Goal: Obtain resource: Obtain resource

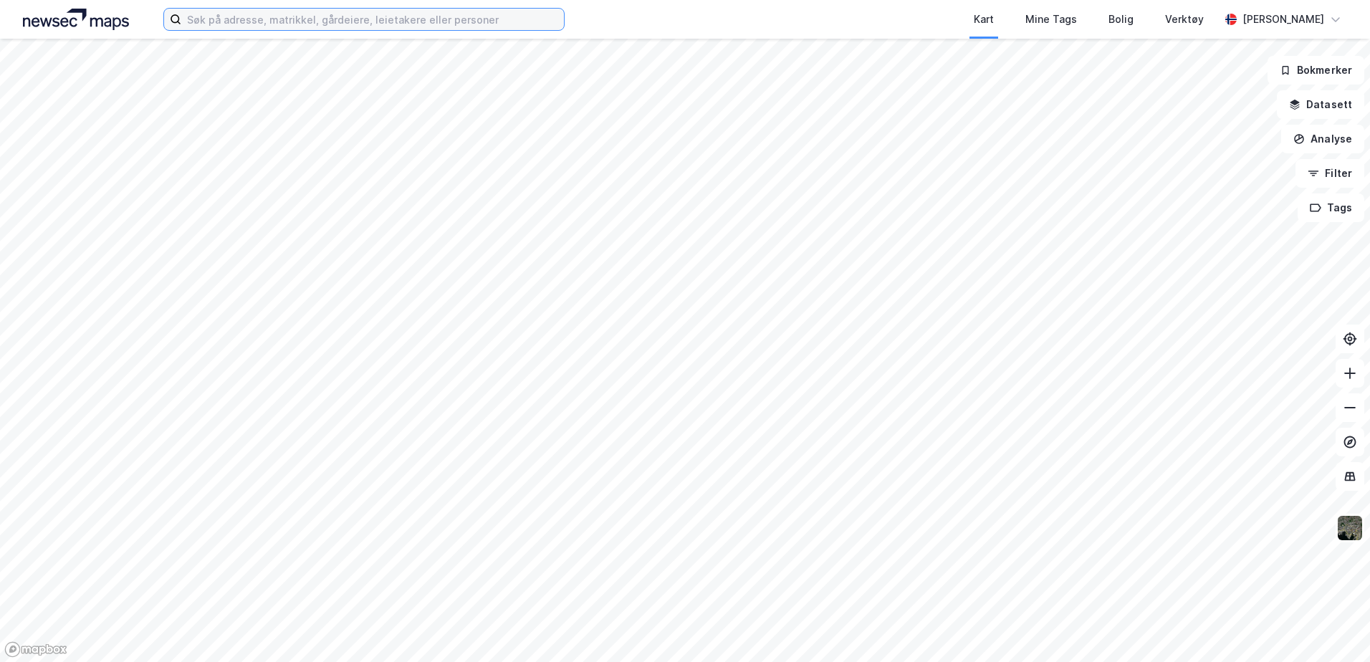
click at [267, 14] on input at bounding box center [372, 19] width 383 height 21
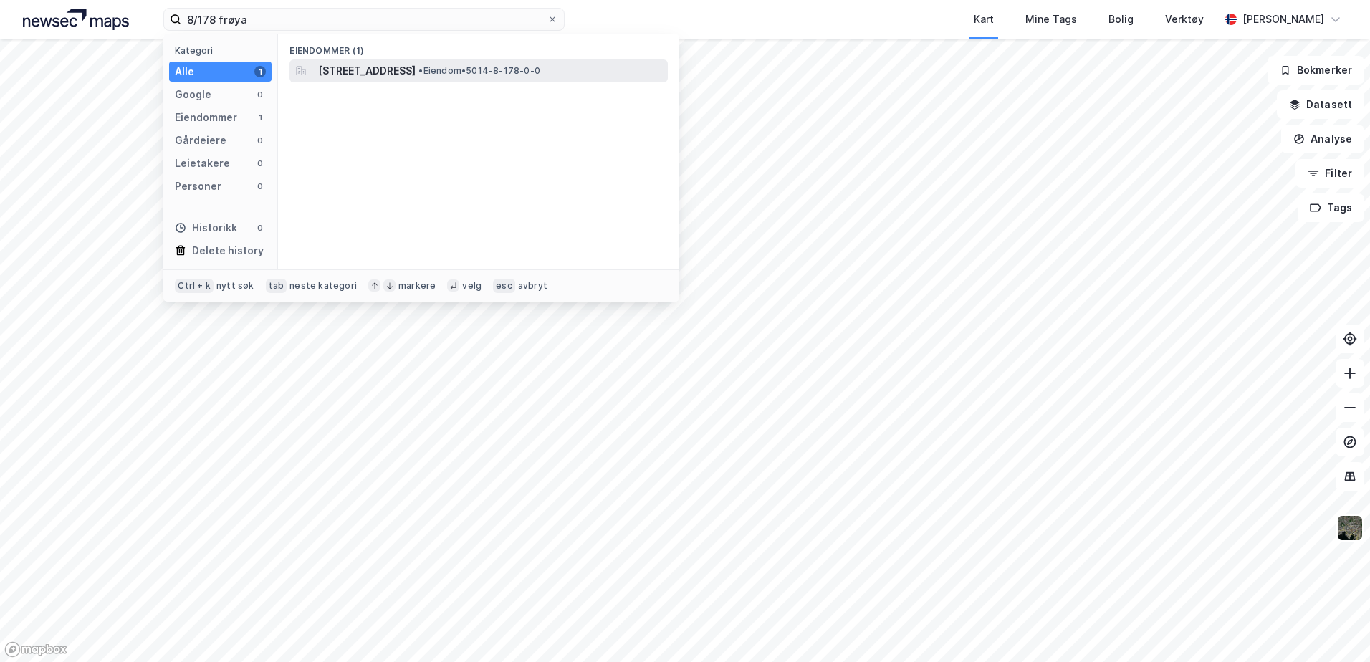
click at [416, 66] on span "[STREET_ADDRESS]" at bounding box center [366, 70] width 97 height 17
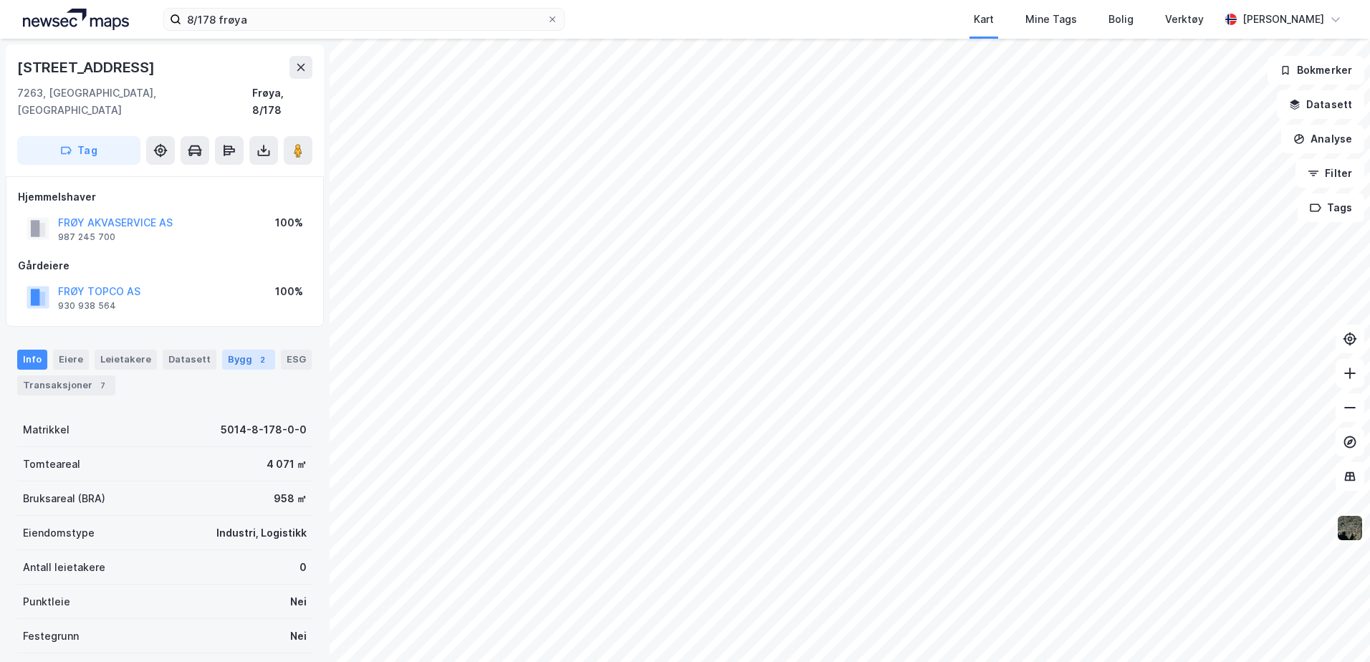
click at [229, 350] on div "Bygg 2" at bounding box center [248, 360] width 53 height 20
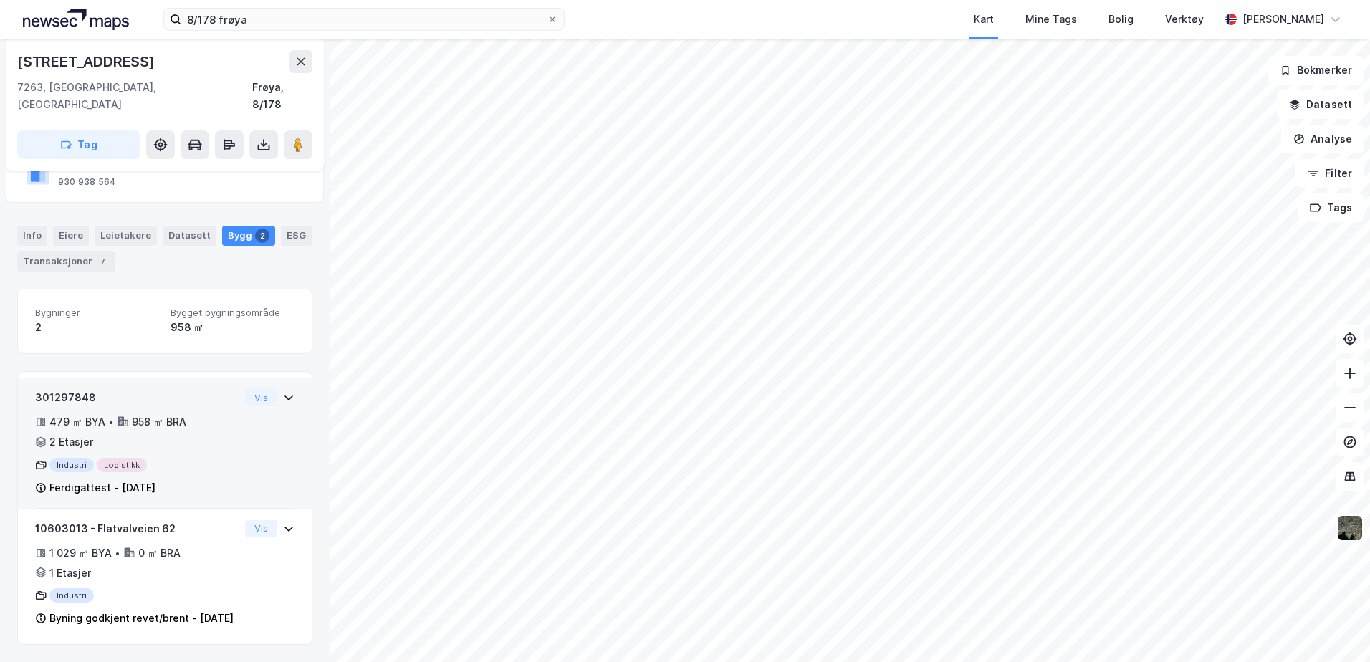
scroll to position [52, 0]
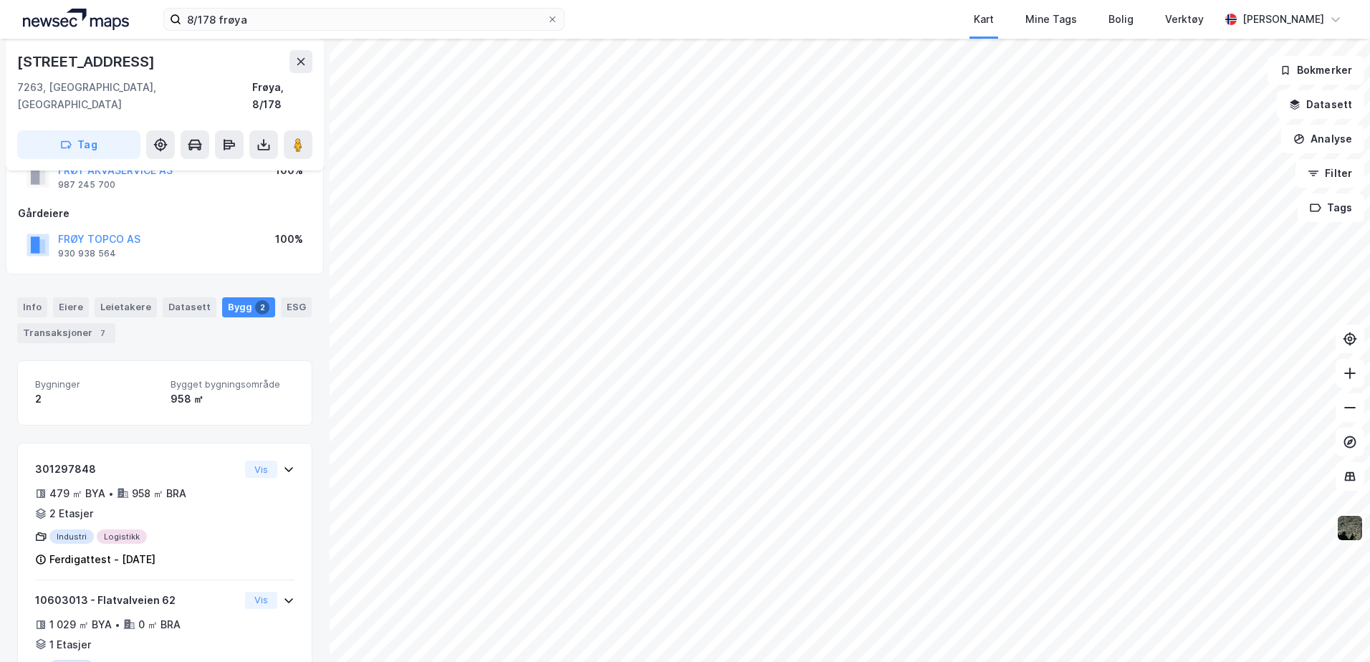
click at [145, 13] on div "8/178 frøya Kart Mine Tags Bolig Verktøy [PERSON_NAME]" at bounding box center [685, 19] width 1370 height 39
click at [268, 138] on icon at bounding box center [264, 145] width 14 height 14
click at [211, 168] on div "Last ned grunnbok" at bounding box center [192, 173] width 83 height 11
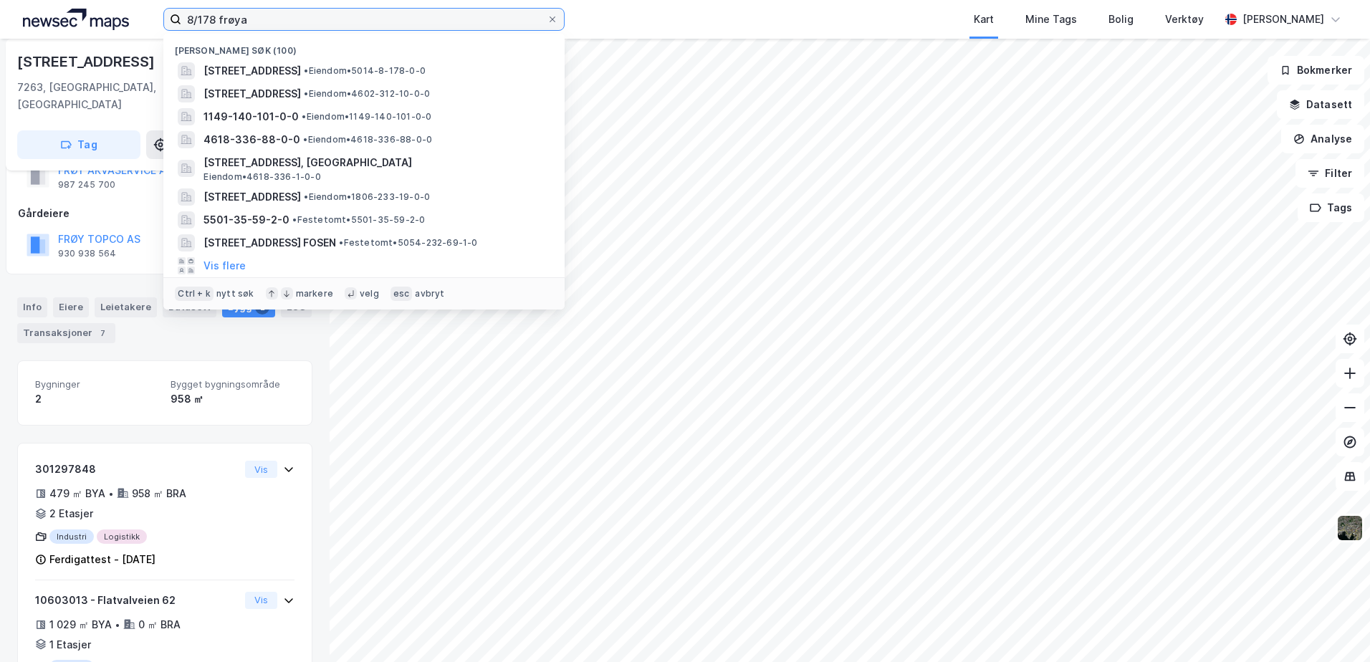
drag, startPoint x: 265, startPoint y: 16, endPoint x: 142, endPoint y: 0, distance: 124.3
click at [126, 1] on div "8/178 frøya Nylige søk (100) [STREET_ADDRESS] • Eiendom • 5014-8-178-0-0 Evjeve…" at bounding box center [685, 19] width 1370 height 39
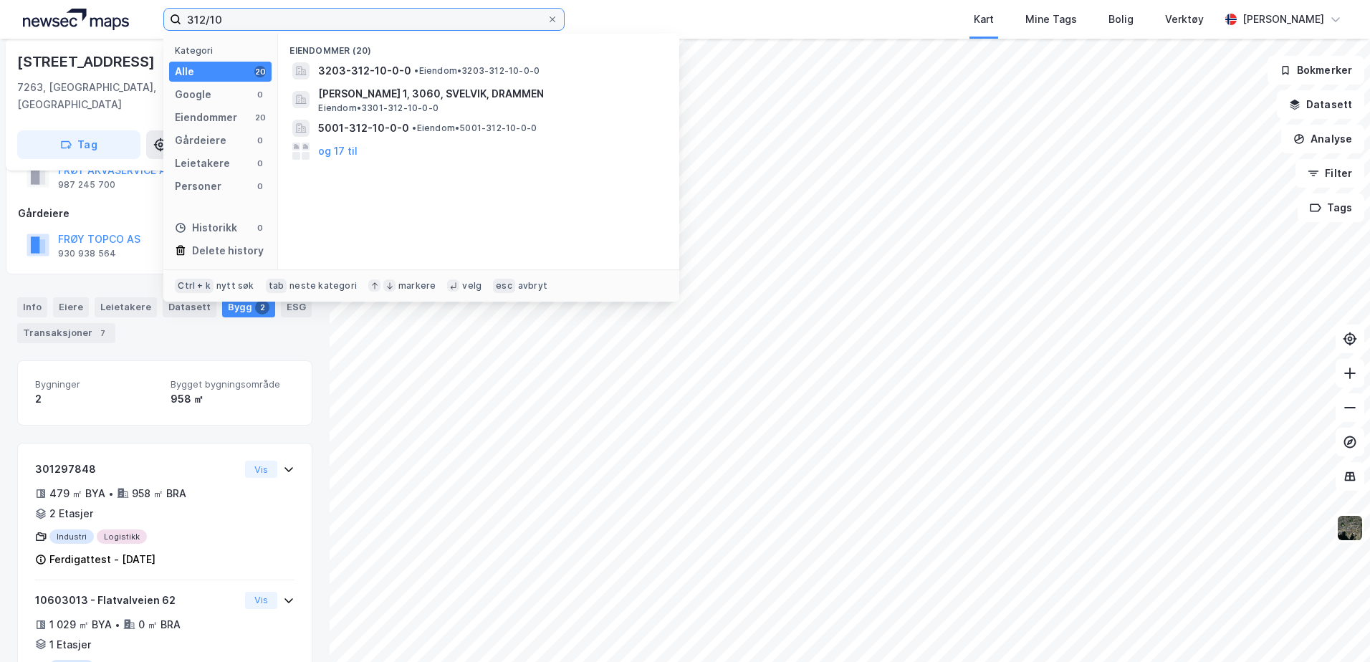
click at [248, 12] on input "312/10" at bounding box center [363, 19] width 365 height 21
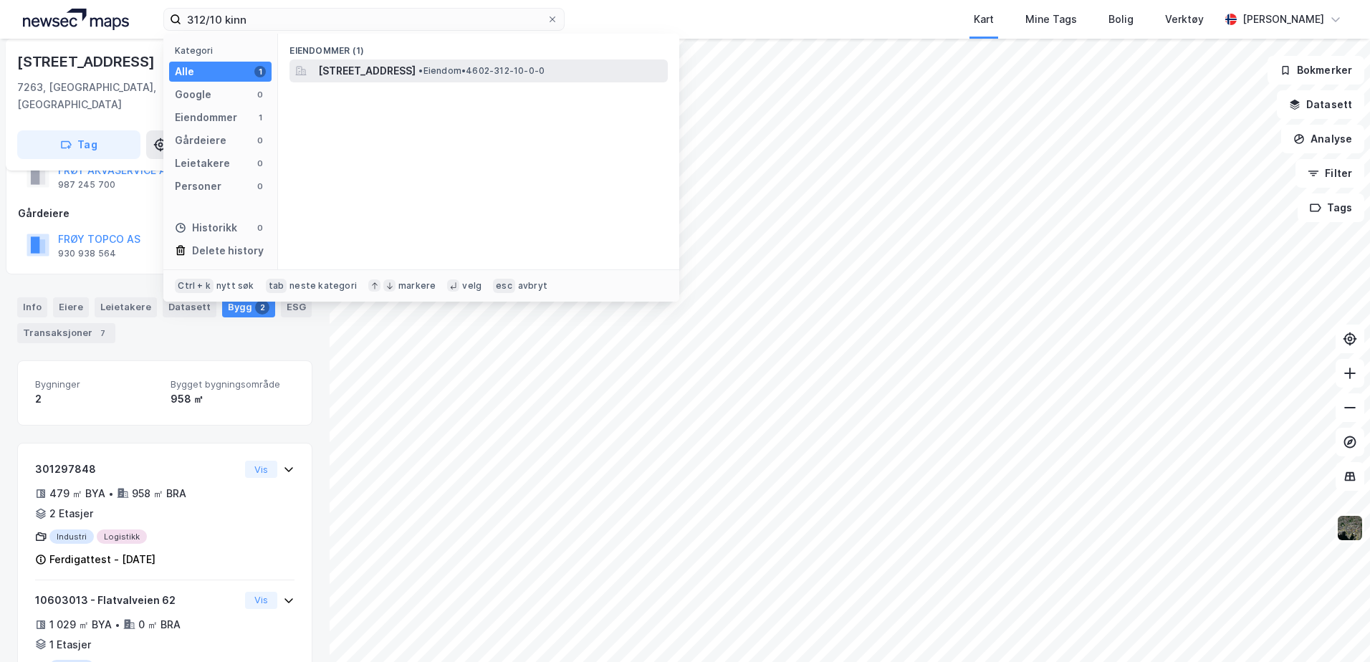
click at [396, 66] on span "[STREET_ADDRESS]" at bounding box center [366, 70] width 97 height 17
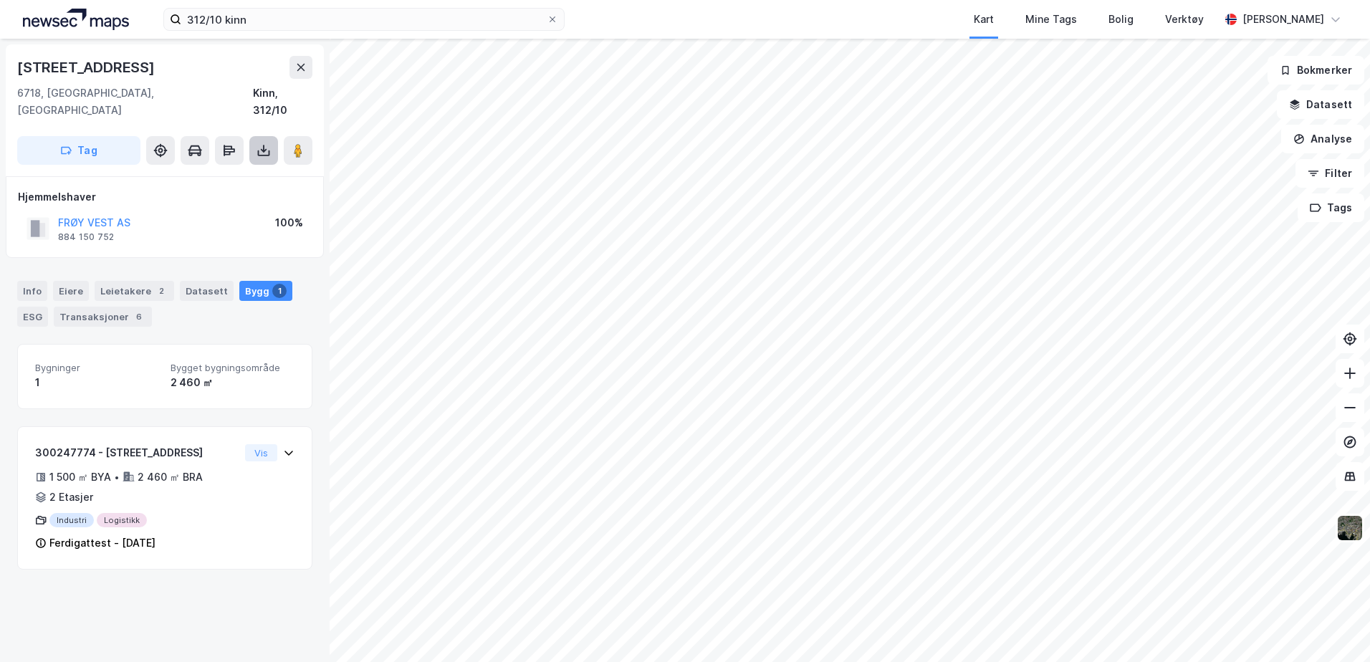
click at [267, 143] on icon at bounding box center [264, 150] width 14 height 14
click at [259, 168] on div "Last ned grunnbok" at bounding box center [201, 179] width 153 height 23
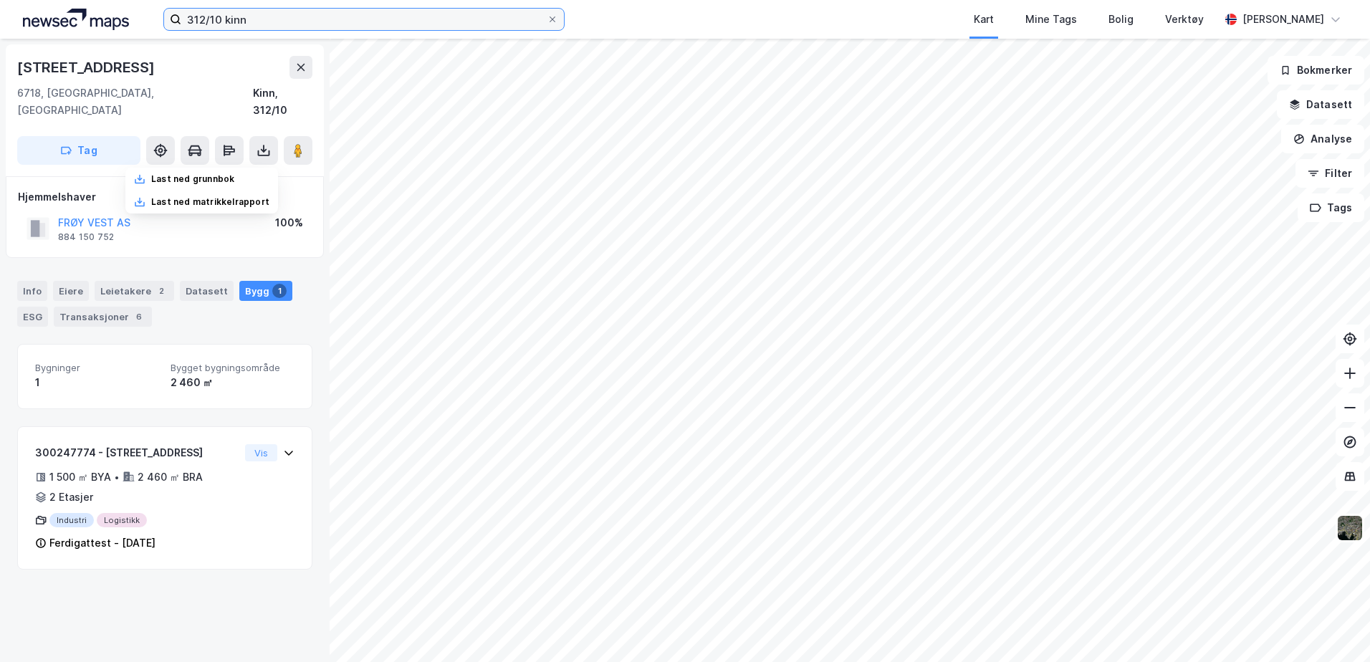
drag, startPoint x: 264, startPoint y: 13, endPoint x: -54, endPoint y: 9, distance: 318.2
click at [0, 9] on html "312/10 kinn Kart Mine Tags Bolig Verktøy [PERSON_NAME] Evjevegen 84 6718, [GEOG…" at bounding box center [685, 331] width 1370 height 662
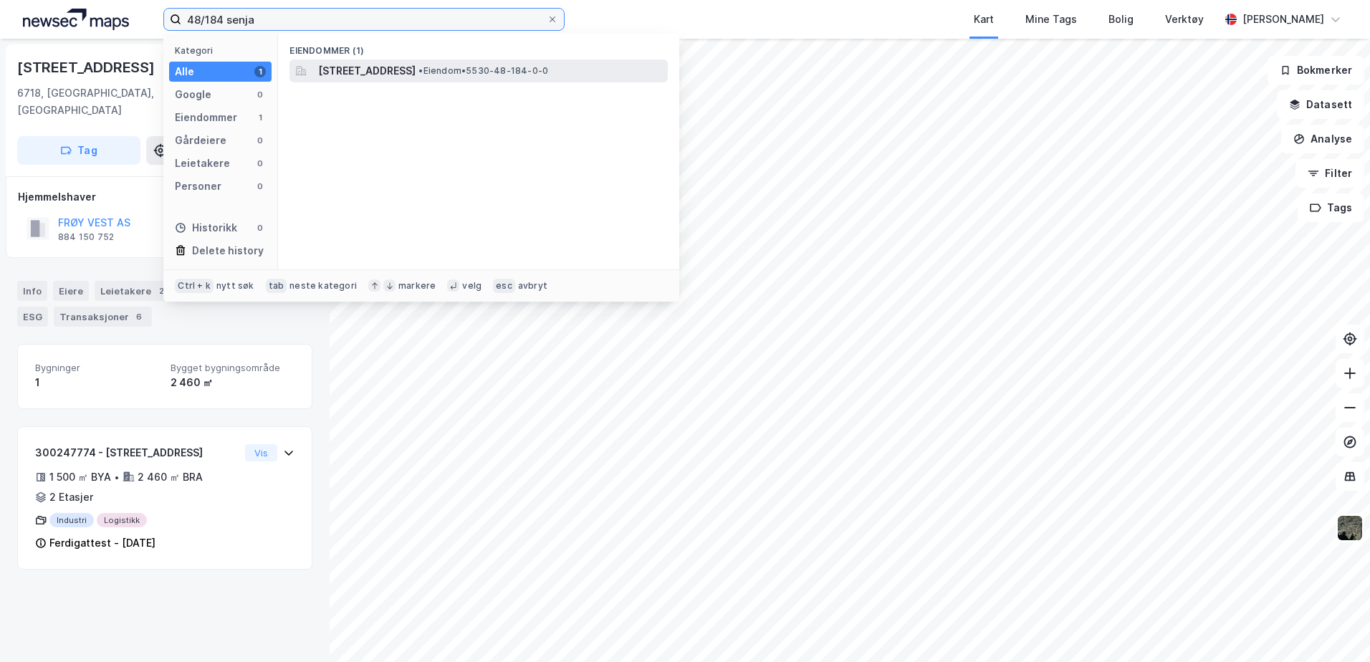
type input "48/184 senja"
click at [350, 73] on span "[STREET_ADDRESS]" at bounding box center [366, 70] width 97 height 17
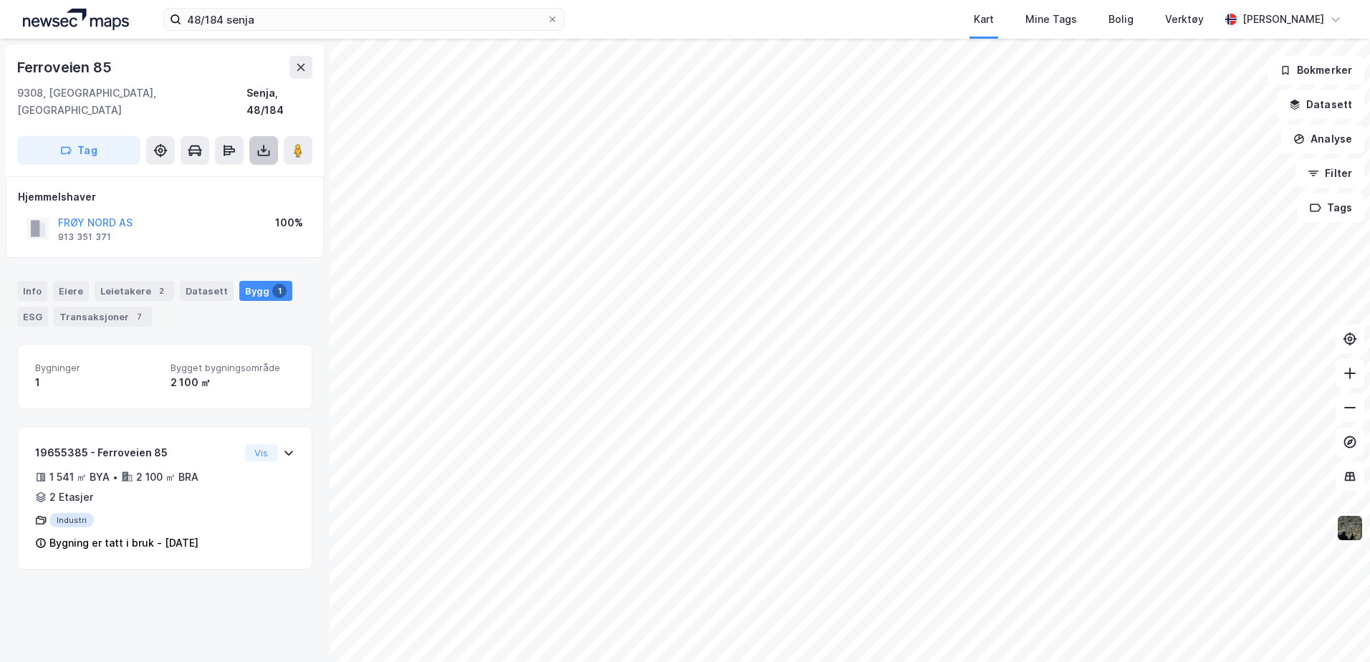
click at [267, 143] on icon at bounding box center [264, 150] width 14 height 14
click at [220, 173] on div "Last ned grunnbok" at bounding box center [192, 178] width 83 height 11
